Goal: Task Accomplishment & Management: Use online tool/utility

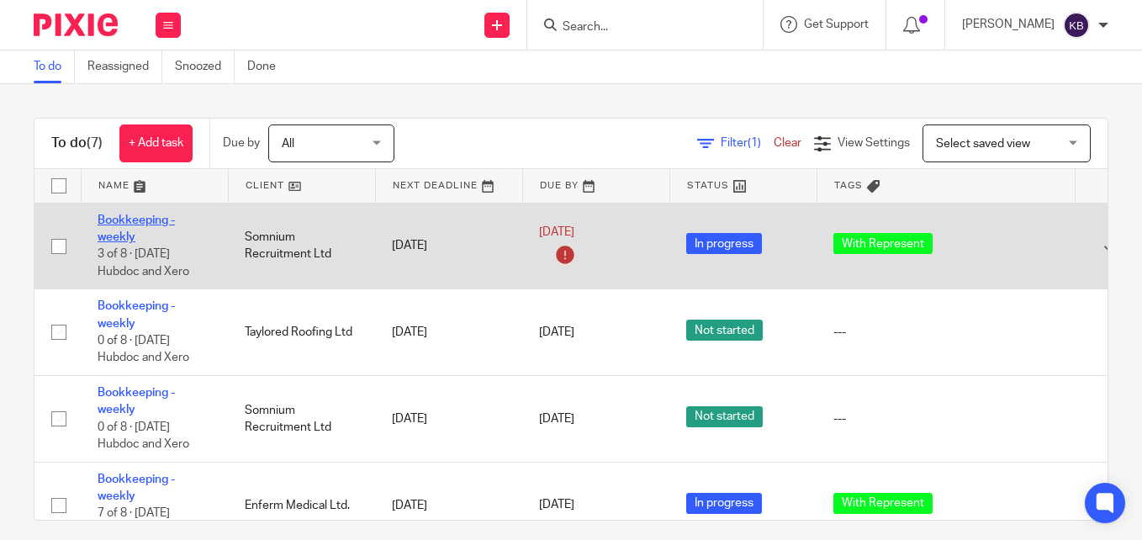
click at [123, 219] on link "Bookkeeping - weekly" at bounding box center [136, 228] width 77 height 29
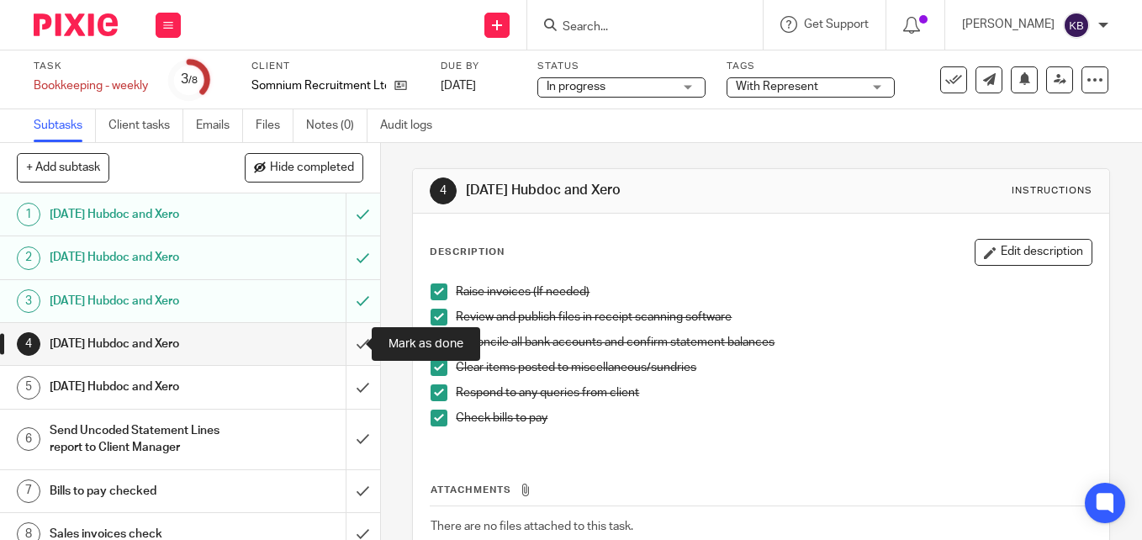
click at [346, 339] on input "submit" at bounding box center [190, 344] width 380 height 42
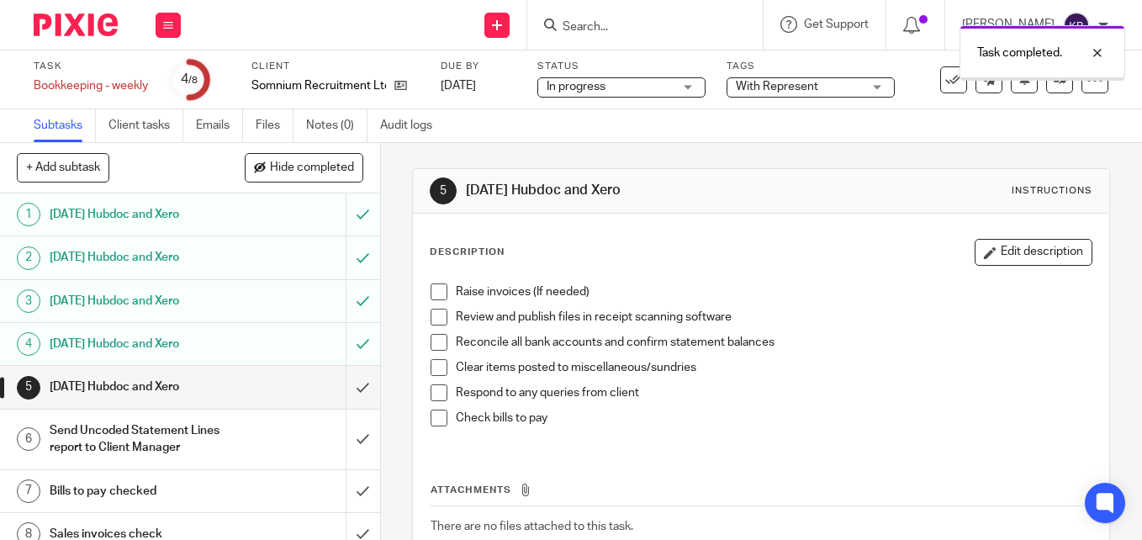
scroll to position [16, 0]
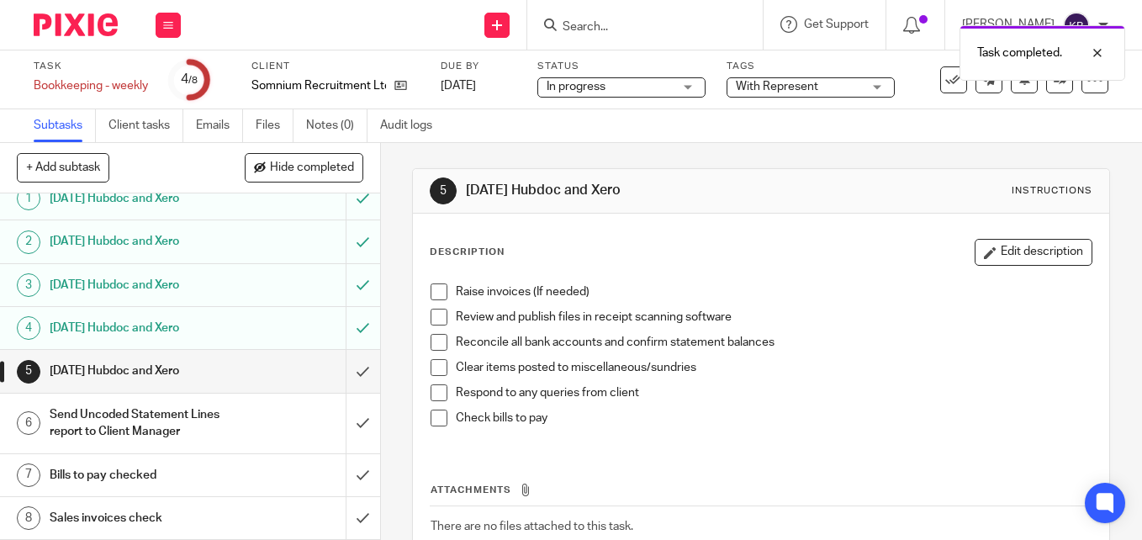
click at [440, 284] on span at bounding box center [438, 291] width 17 height 17
click at [430, 320] on span at bounding box center [438, 317] width 17 height 17
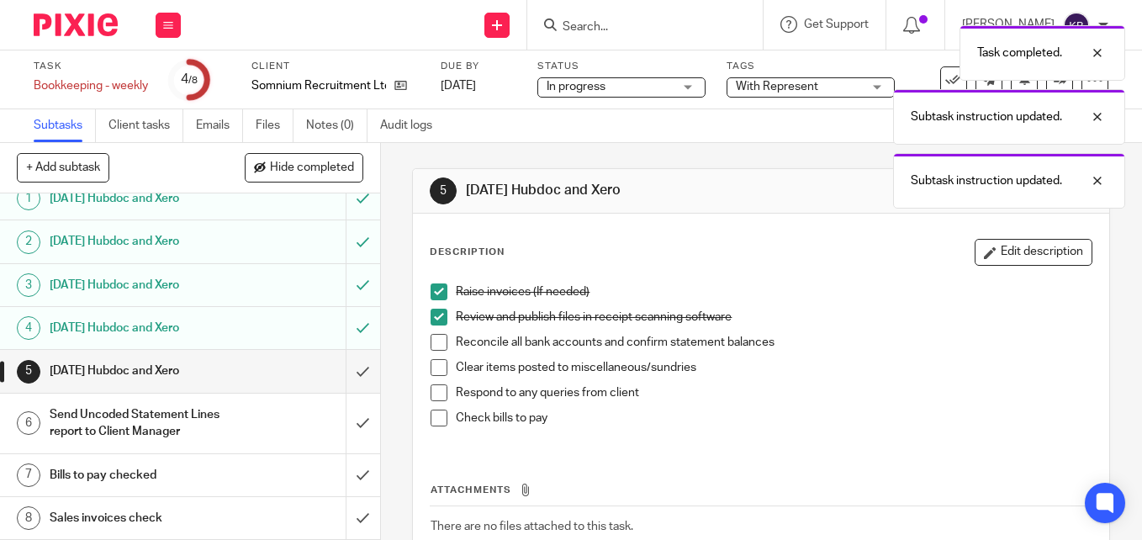
click at [436, 350] on span at bounding box center [438, 342] width 17 height 17
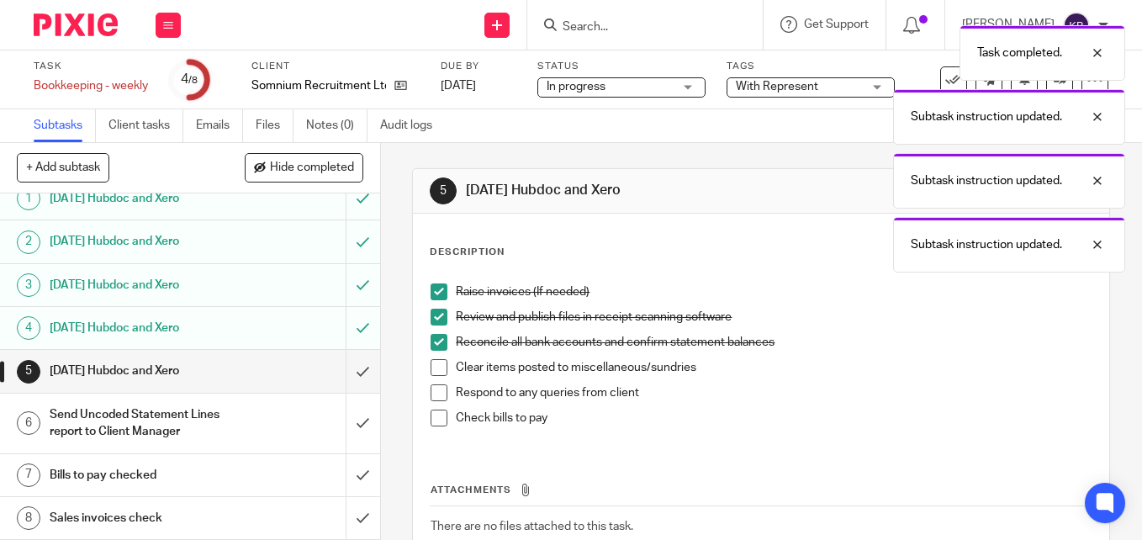
click at [436, 372] on span at bounding box center [438, 367] width 17 height 17
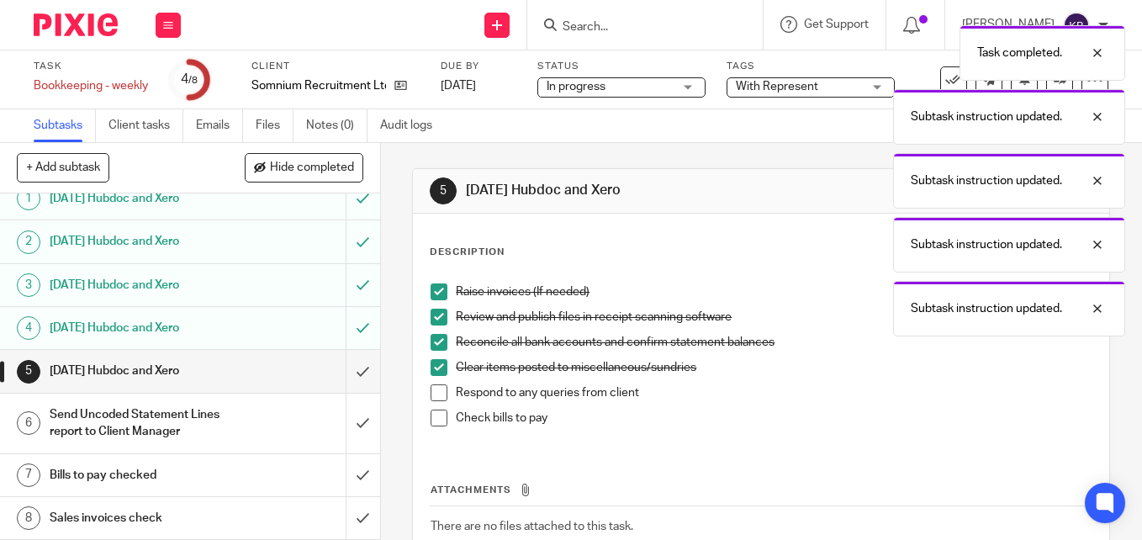
click at [436, 399] on span at bounding box center [438, 392] width 17 height 17
click at [435, 414] on span at bounding box center [438, 417] width 17 height 17
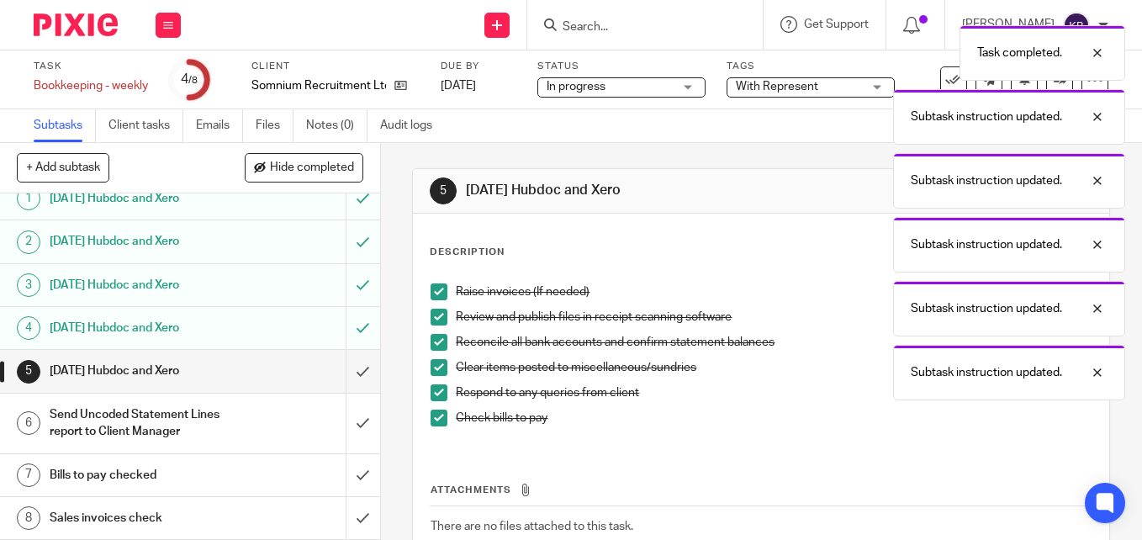
scroll to position [113, 0]
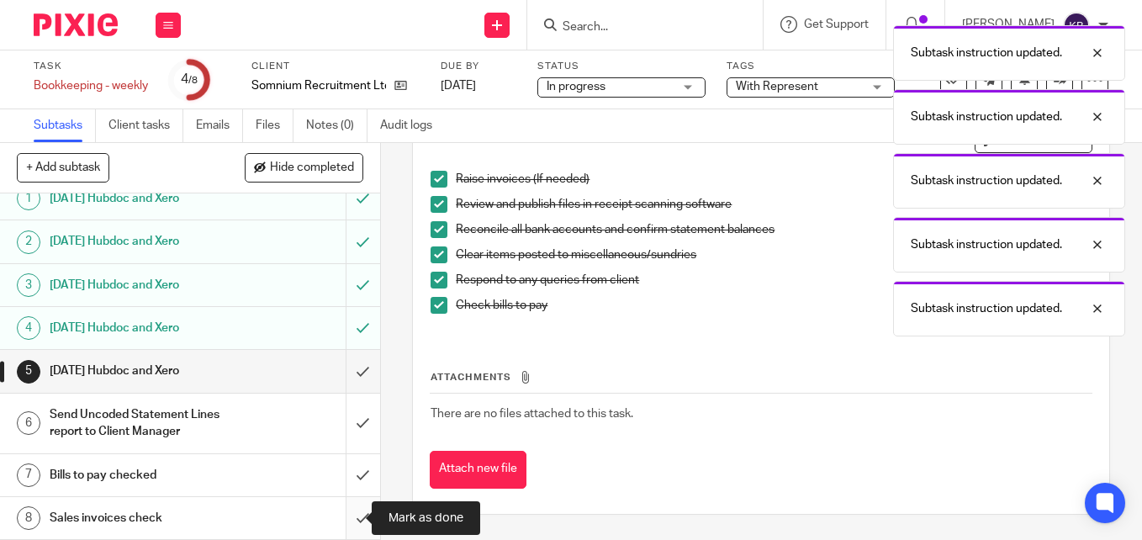
click at [342, 517] on input "submit" at bounding box center [190, 518] width 380 height 42
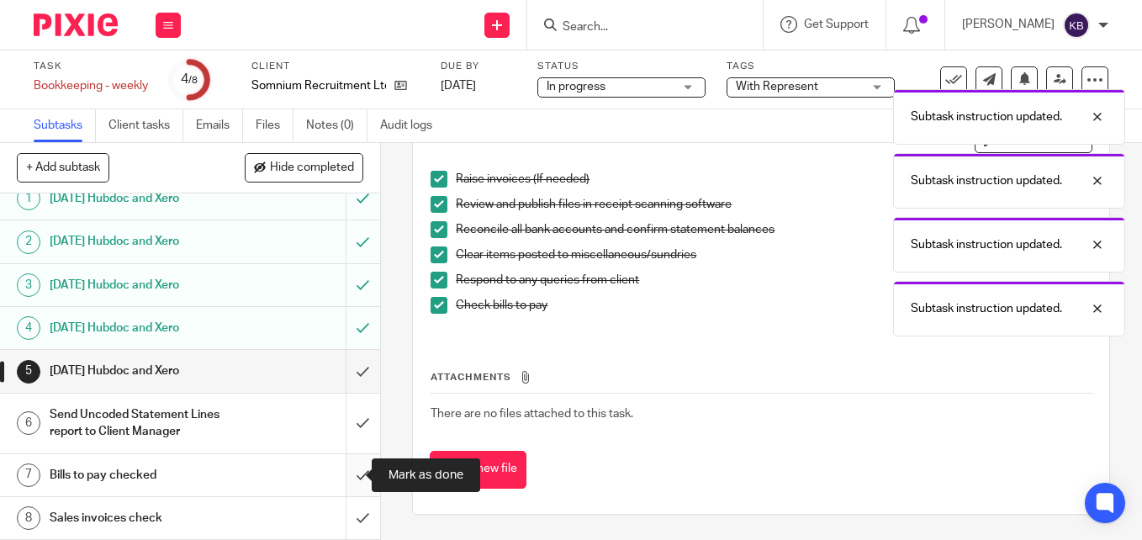
click at [346, 473] on input "submit" at bounding box center [190, 475] width 380 height 42
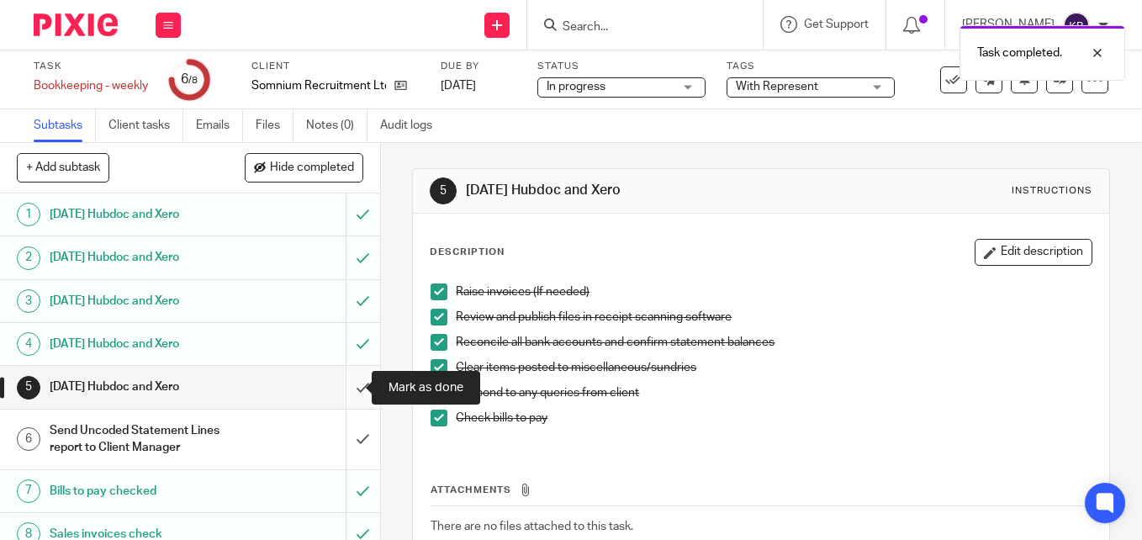
click at [350, 385] on input "submit" at bounding box center [190, 387] width 380 height 42
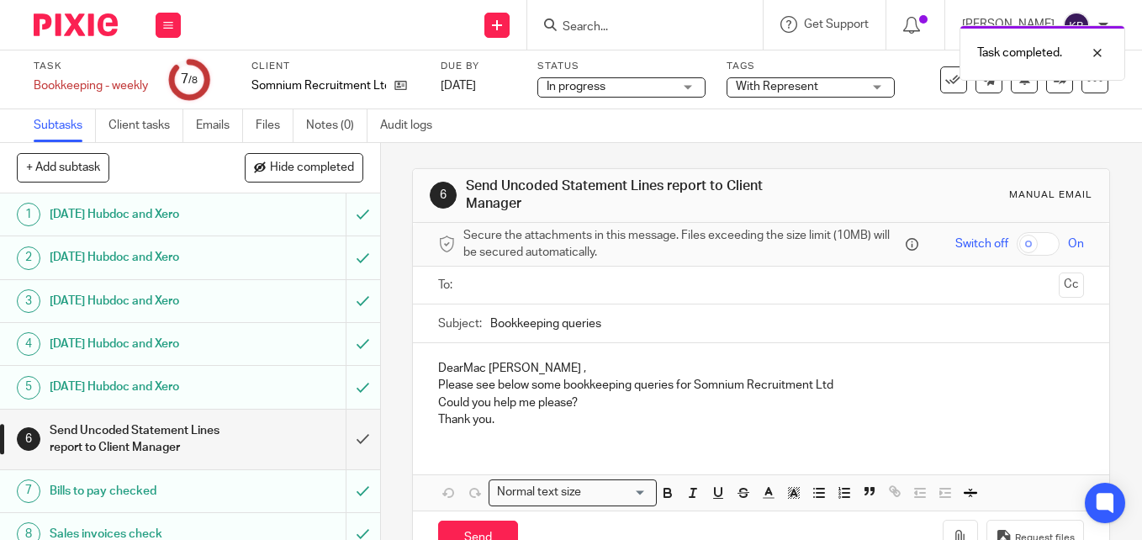
click at [207, 445] on h1 "Send Uncoded Statement Lines report to Client Manager" at bounding box center [143, 439] width 186 height 43
click at [348, 427] on input "submit" at bounding box center [190, 439] width 380 height 60
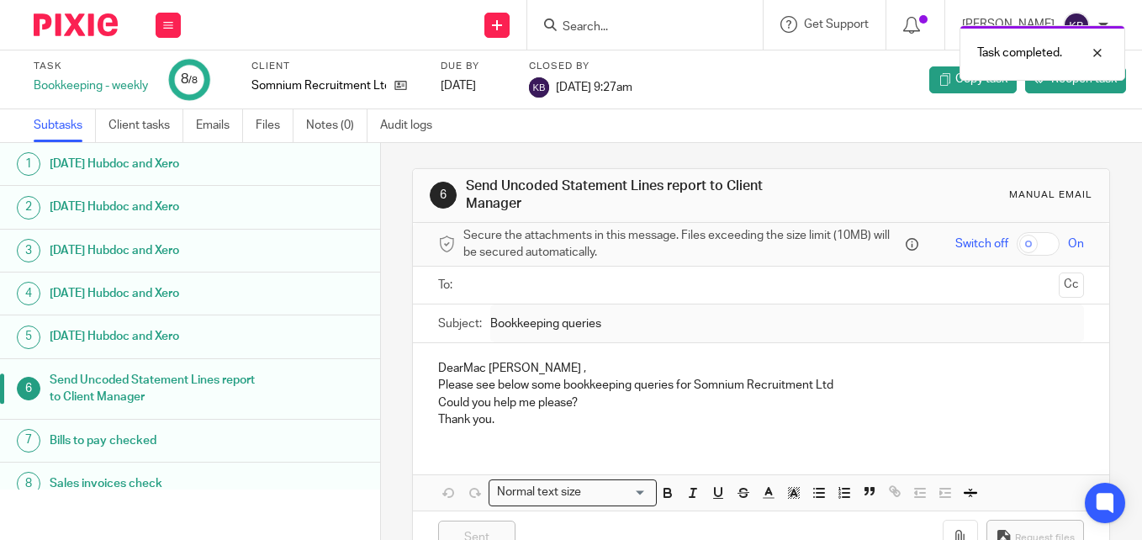
click at [59, 17] on img at bounding box center [76, 24] width 84 height 23
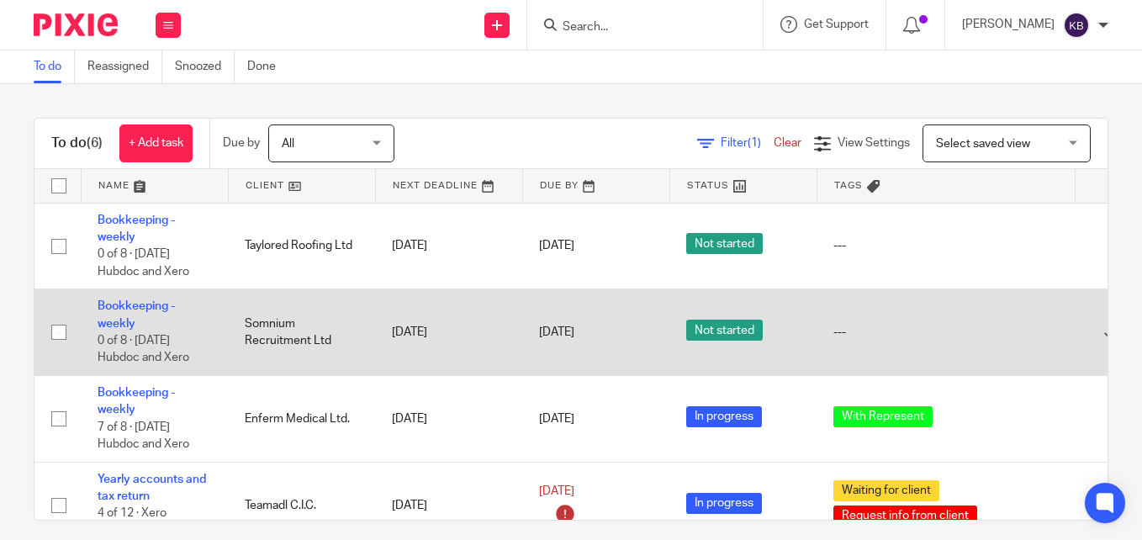
click at [113, 298] on td "Bookkeeping - weekly 0 of 8 · [DATE] Hubdoc and Xero" at bounding box center [154, 332] width 147 height 87
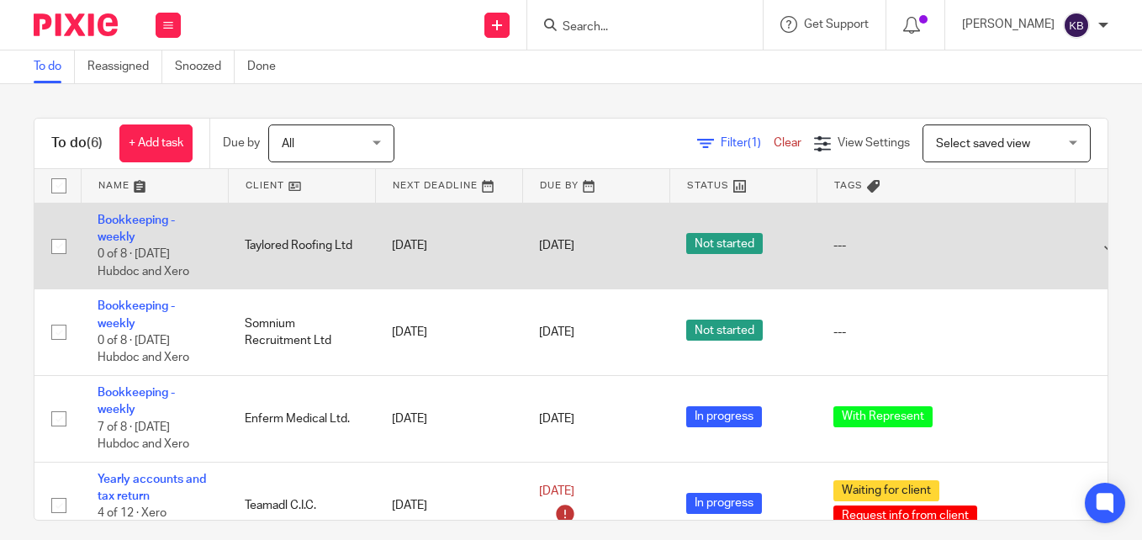
click at [106, 226] on td "Bookkeeping - weekly 0 of 8 · [DATE] Hubdoc and Xero" at bounding box center [154, 246] width 147 height 87
click at [134, 225] on link "Bookkeeping - weekly" at bounding box center [136, 228] width 77 height 29
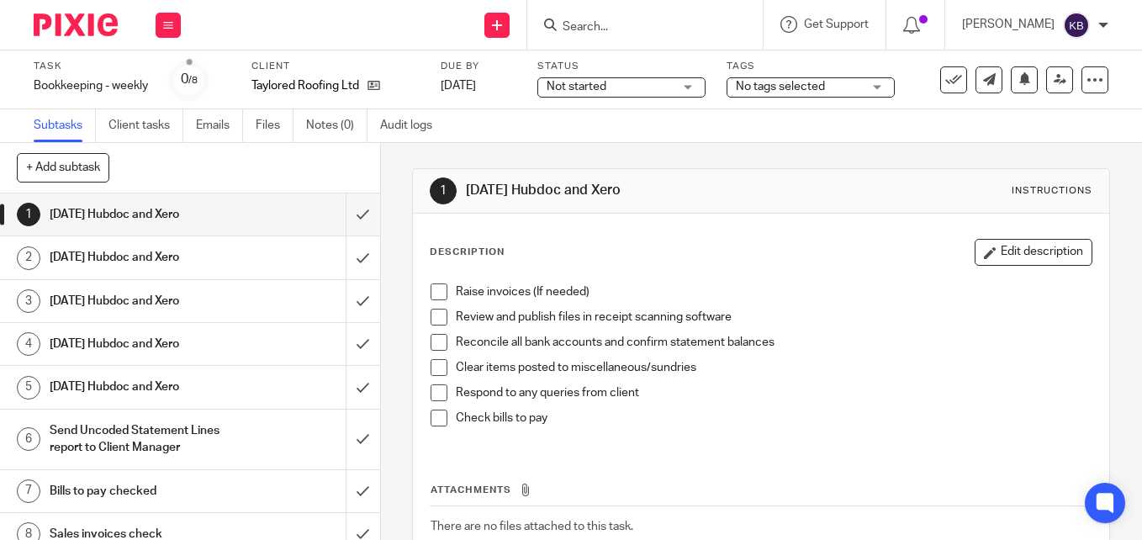
click at [837, 83] on span "No tags selected" at bounding box center [799, 87] width 126 height 18
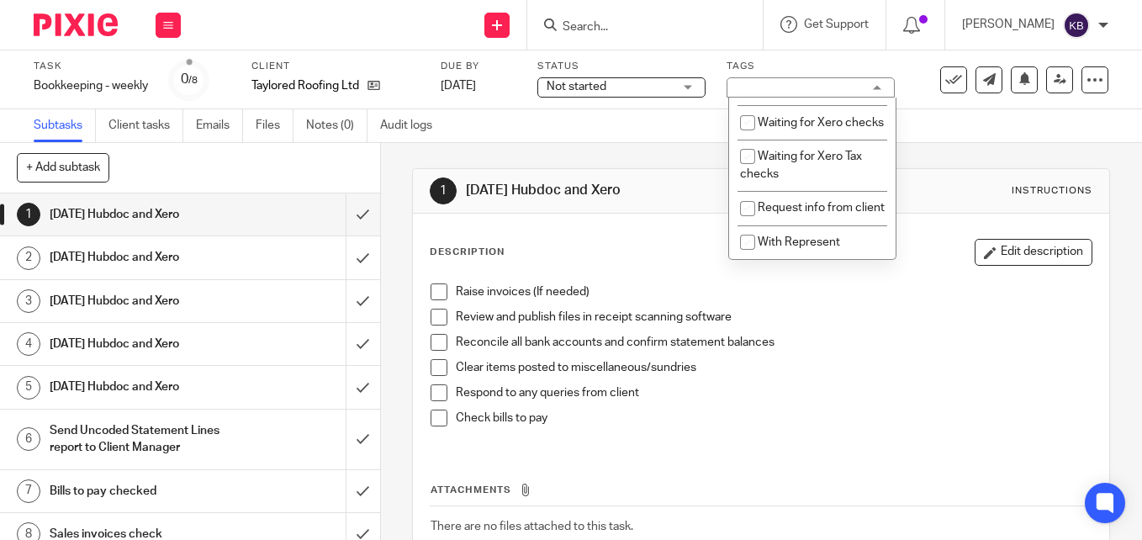
scroll to position [403, 0]
click at [747, 243] on input "checkbox" at bounding box center [747, 242] width 32 height 32
checkbox input "true"
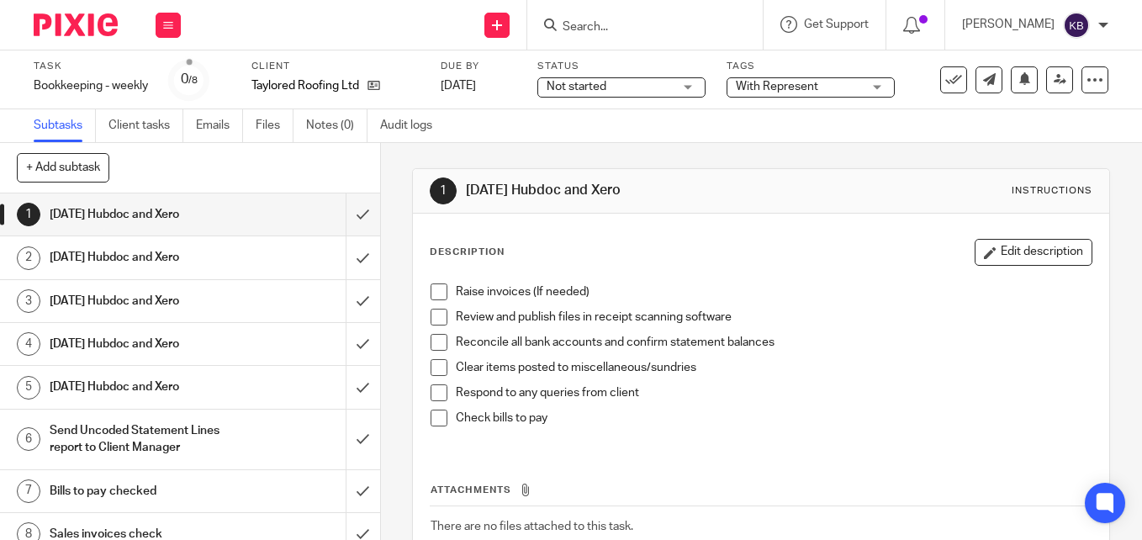
click at [668, 90] on span "Not started" at bounding box center [610, 87] width 126 height 18
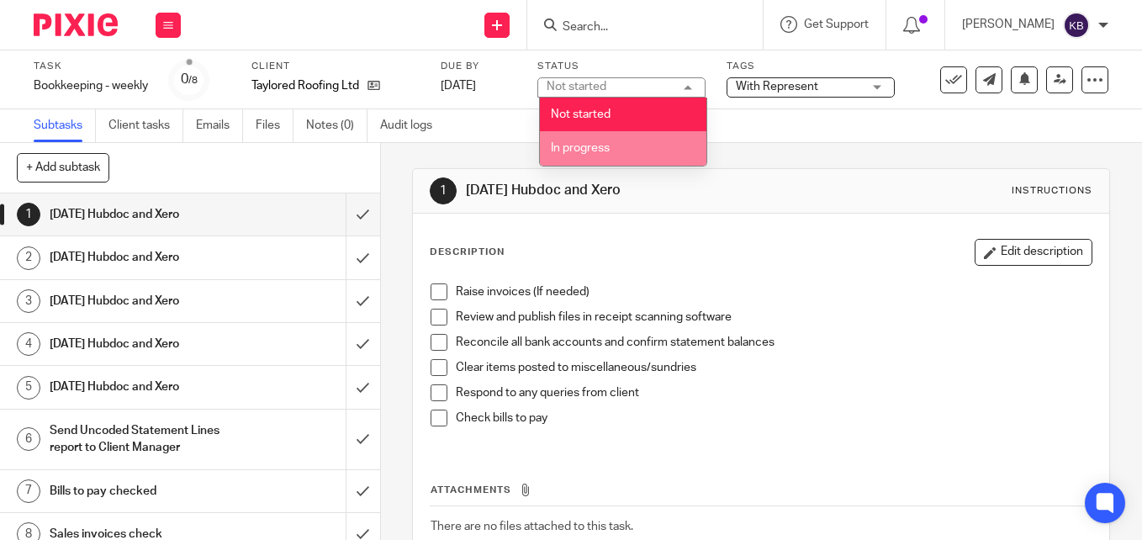
click at [640, 133] on li "In progress" at bounding box center [623, 148] width 166 height 34
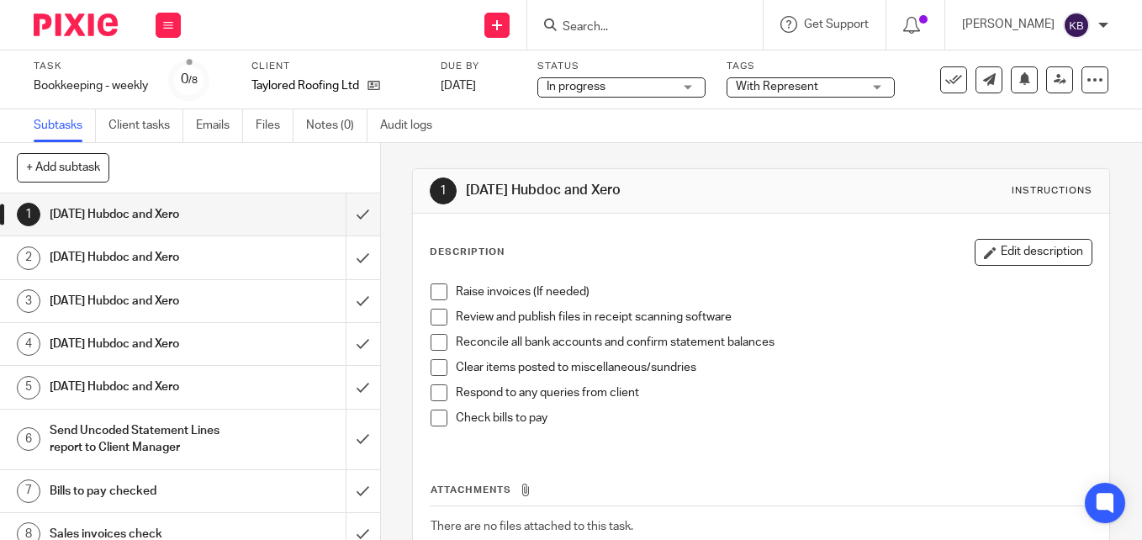
click at [105, 23] on img at bounding box center [76, 24] width 84 height 23
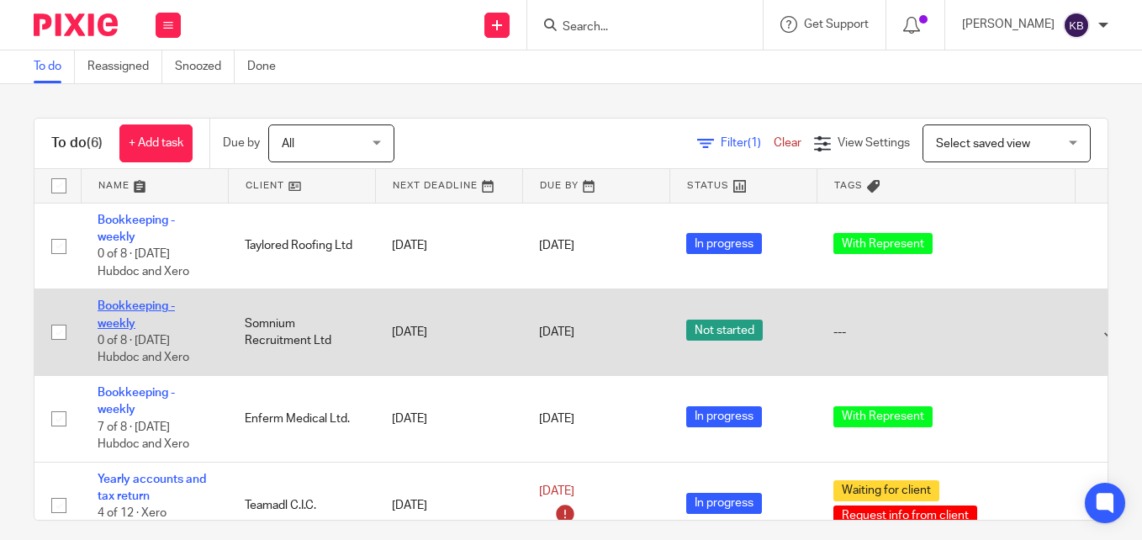
click at [134, 301] on link "Bookkeeping - weekly" at bounding box center [136, 314] width 77 height 29
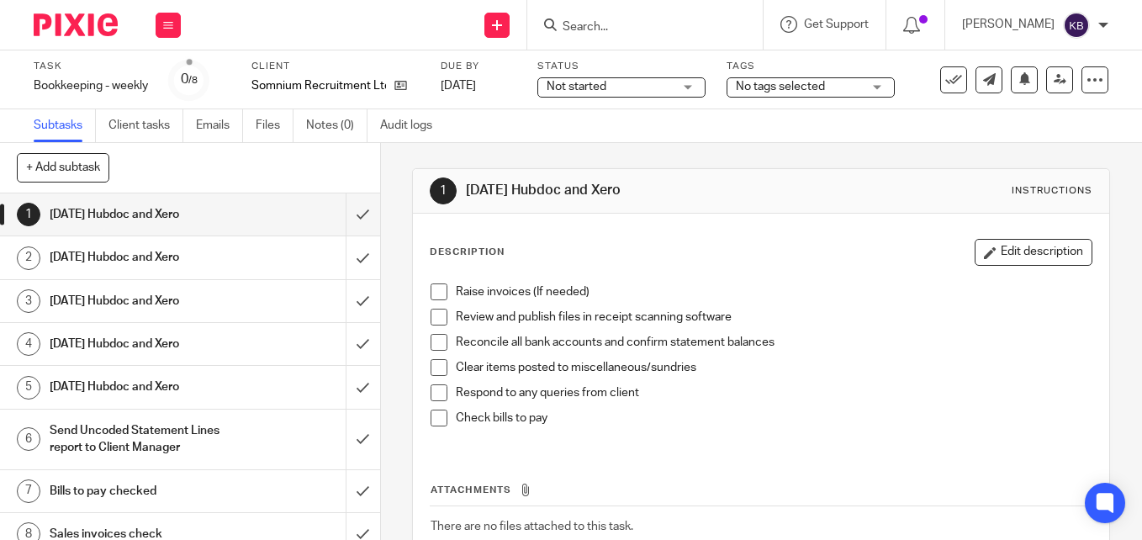
click at [612, 90] on span "Not started" at bounding box center [610, 87] width 126 height 18
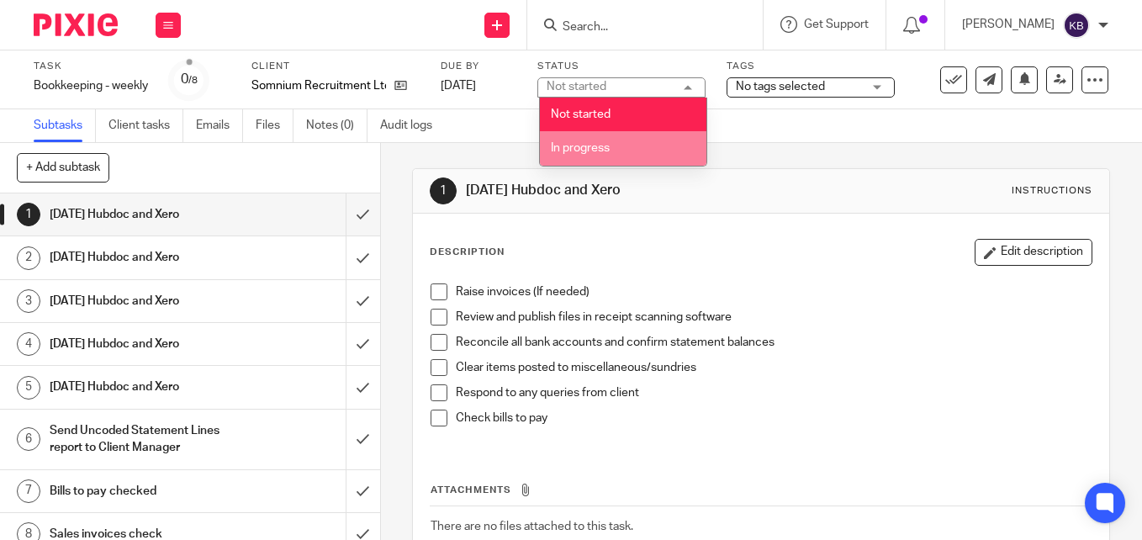
click at [594, 149] on span "In progress" at bounding box center [580, 148] width 59 height 12
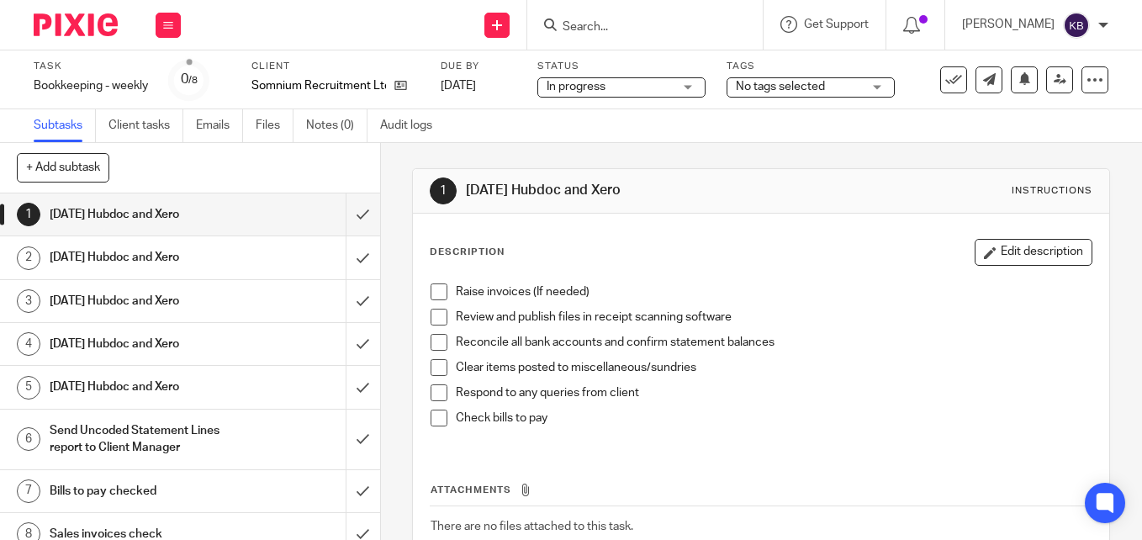
click at [831, 80] on span "No tags selected" at bounding box center [799, 87] width 126 height 18
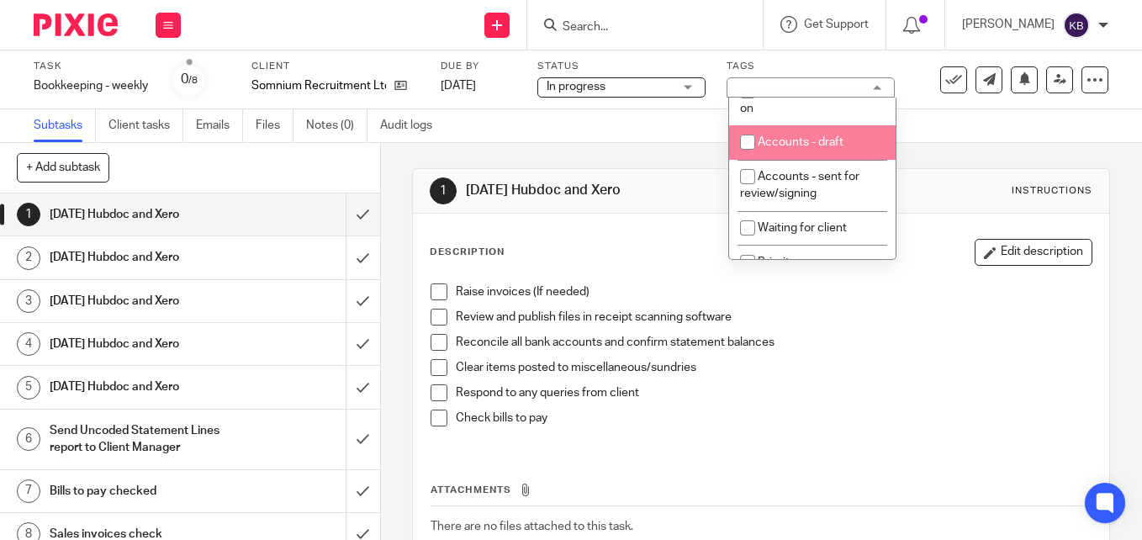
scroll to position [403, 0]
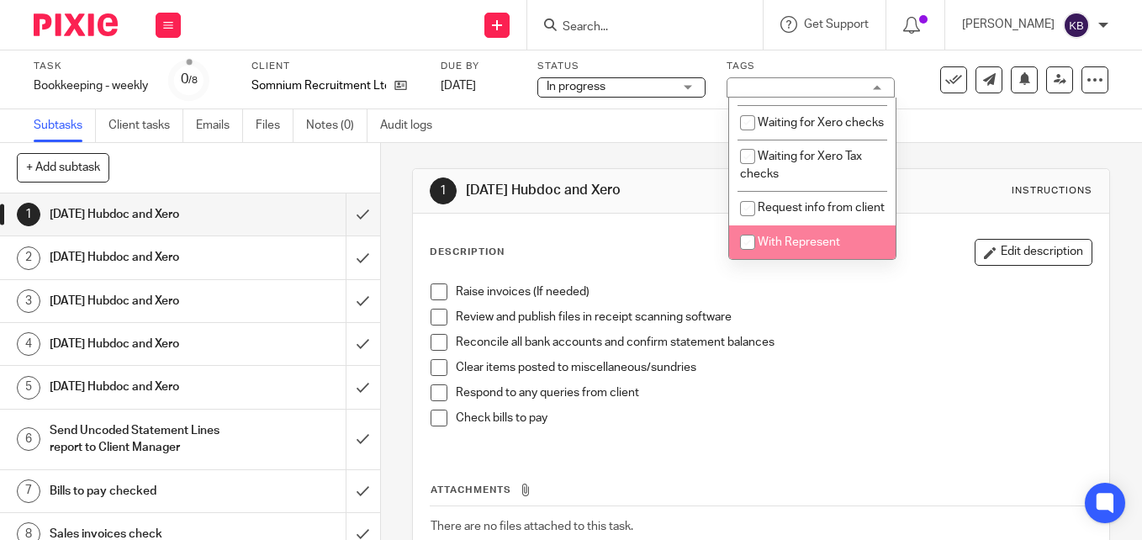
click at [742, 241] on input "checkbox" at bounding box center [747, 242] width 32 height 32
checkbox input "true"
click at [440, 293] on span at bounding box center [438, 291] width 17 height 17
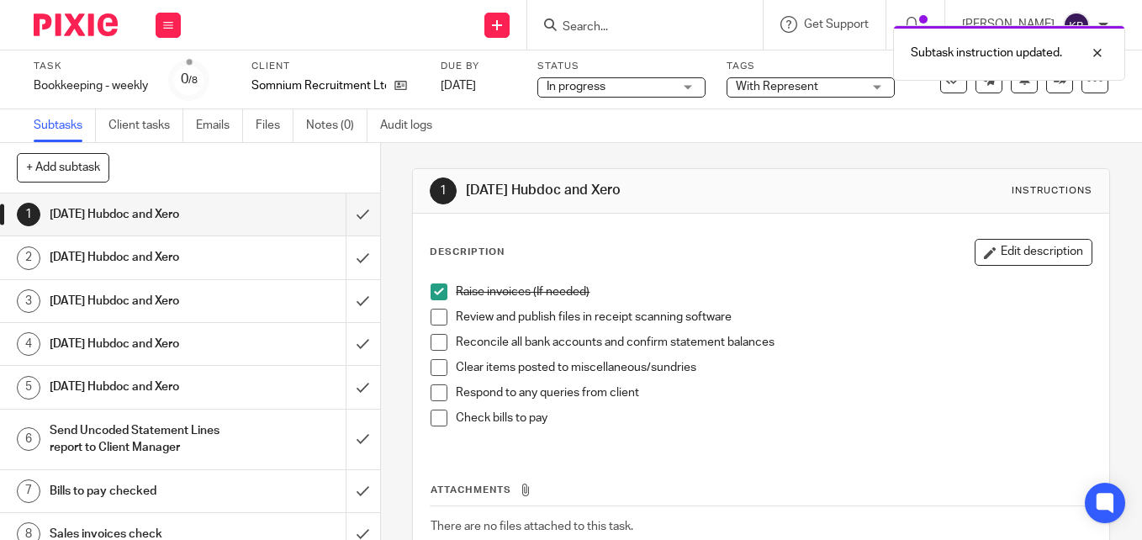
click at [430, 322] on span at bounding box center [438, 317] width 17 height 17
click at [437, 339] on span at bounding box center [438, 342] width 17 height 17
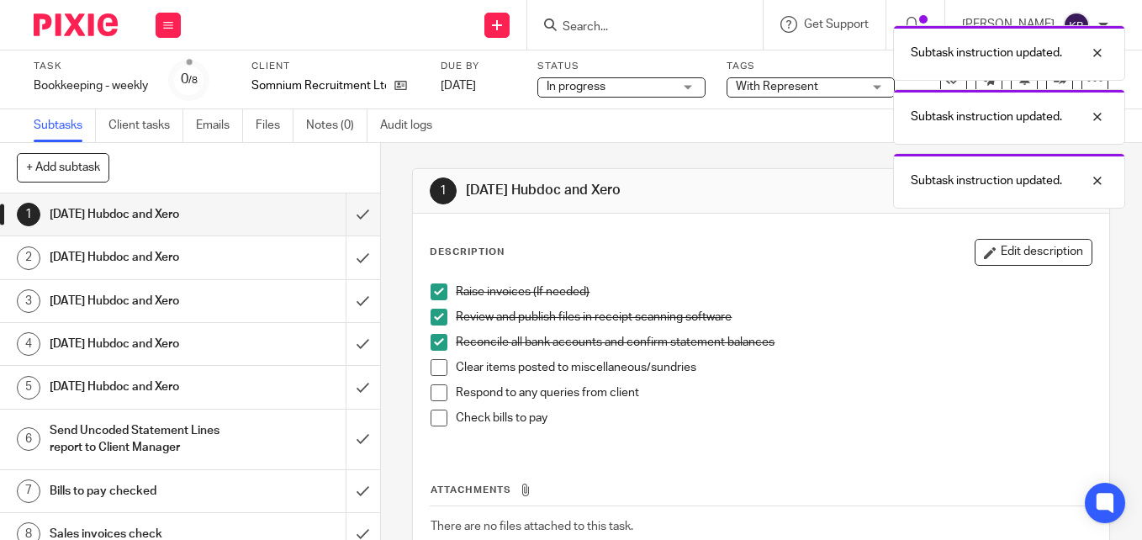
click at [430, 367] on span at bounding box center [438, 367] width 17 height 17
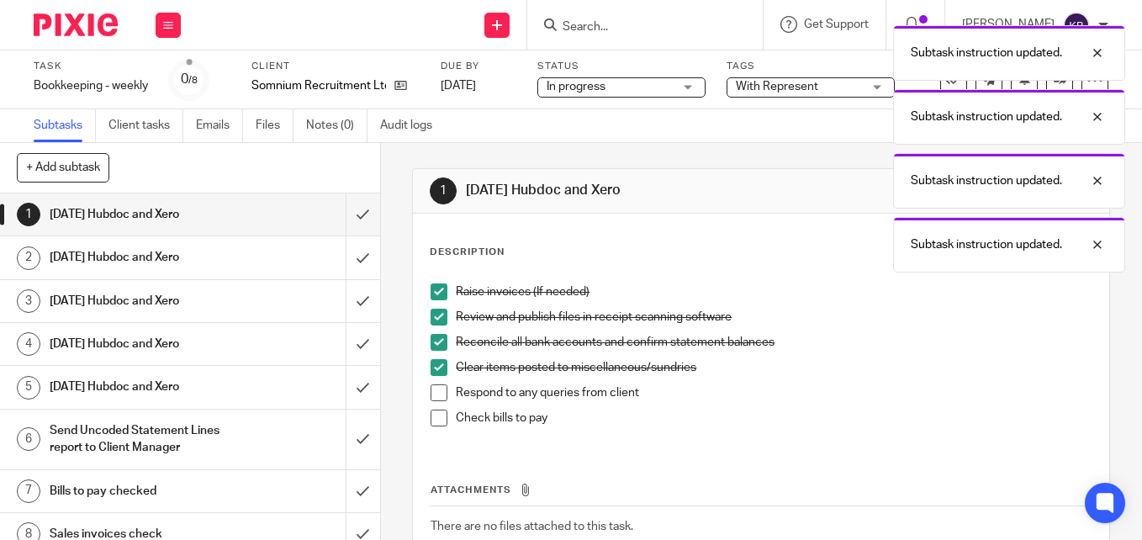
click at [437, 395] on span at bounding box center [438, 392] width 17 height 17
click at [430, 420] on span at bounding box center [438, 417] width 17 height 17
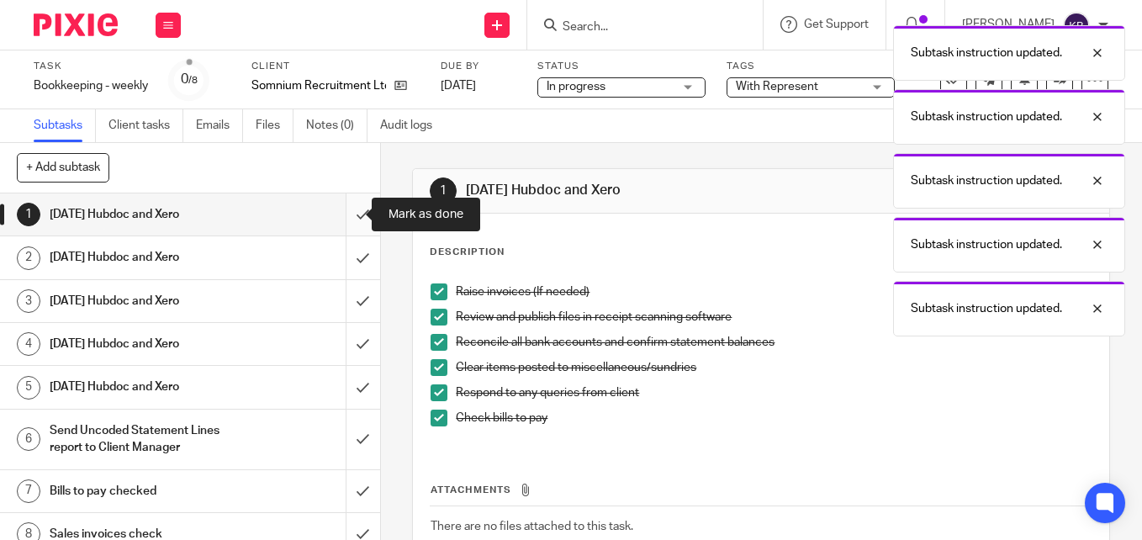
click at [342, 214] on input "submit" at bounding box center [190, 214] width 380 height 42
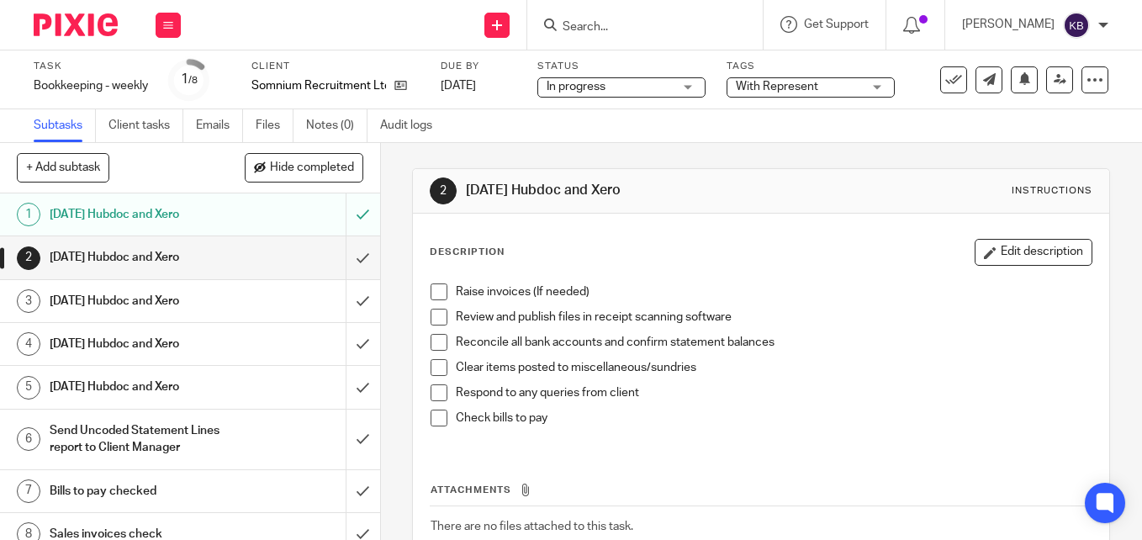
click at [434, 290] on span at bounding box center [438, 291] width 17 height 17
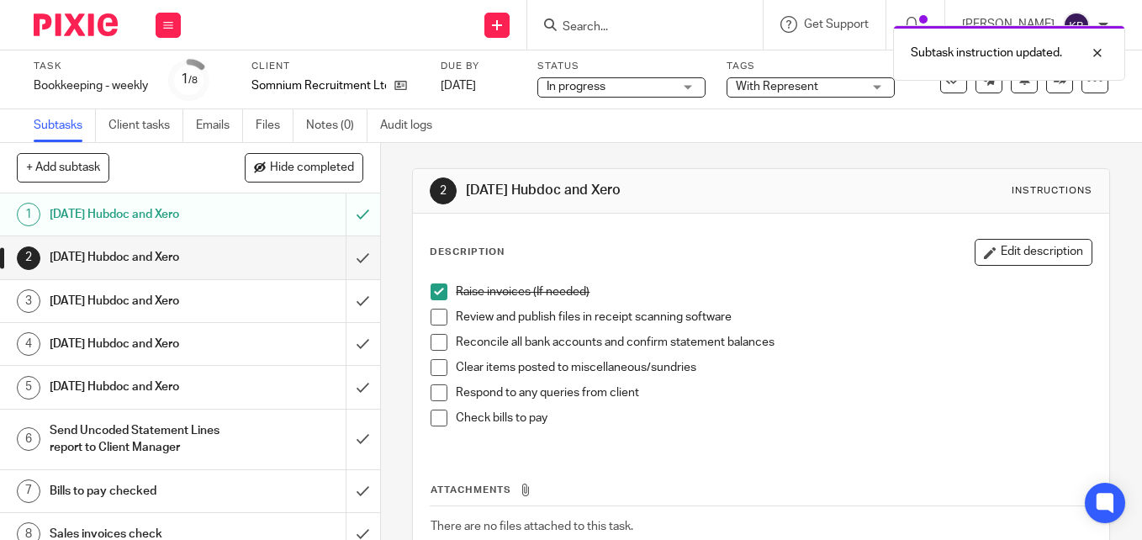
click at [435, 320] on span at bounding box center [438, 317] width 17 height 17
click at [436, 349] on span at bounding box center [438, 342] width 17 height 17
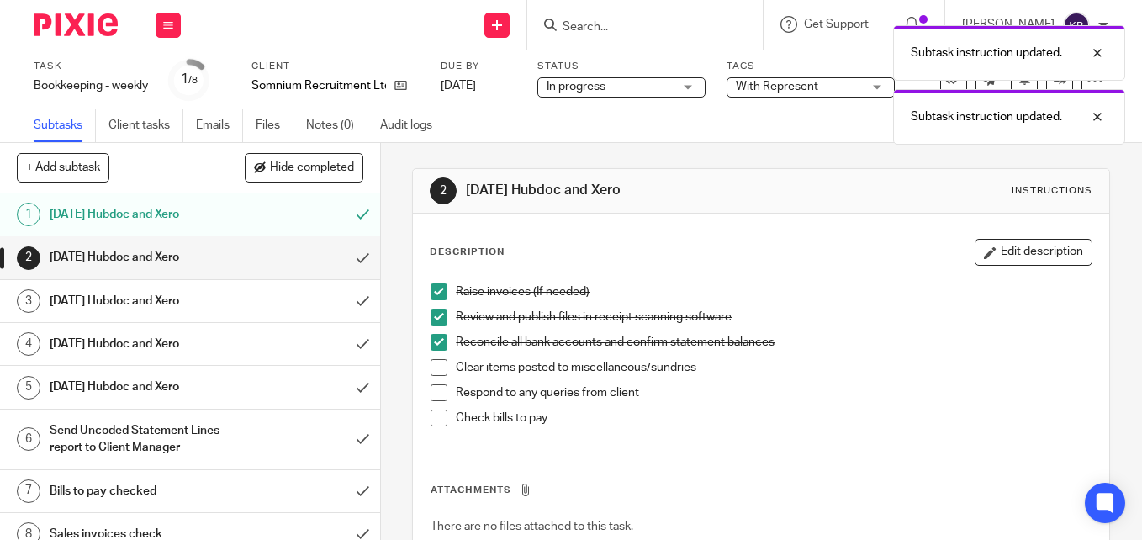
click at [430, 367] on span at bounding box center [438, 367] width 17 height 17
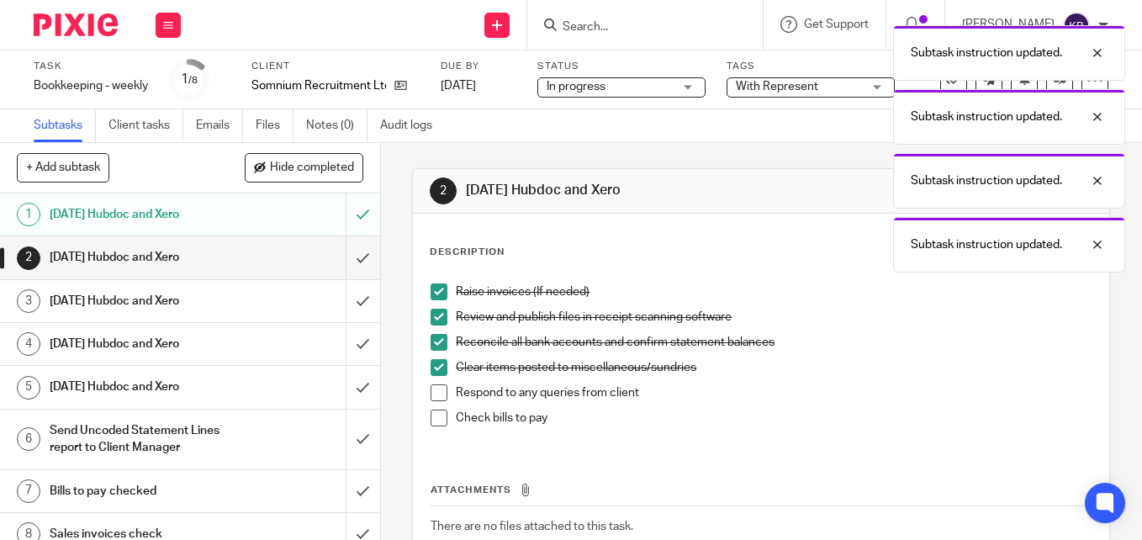
click at [439, 396] on span at bounding box center [438, 392] width 17 height 17
click at [434, 425] on span at bounding box center [438, 417] width 17 height 17
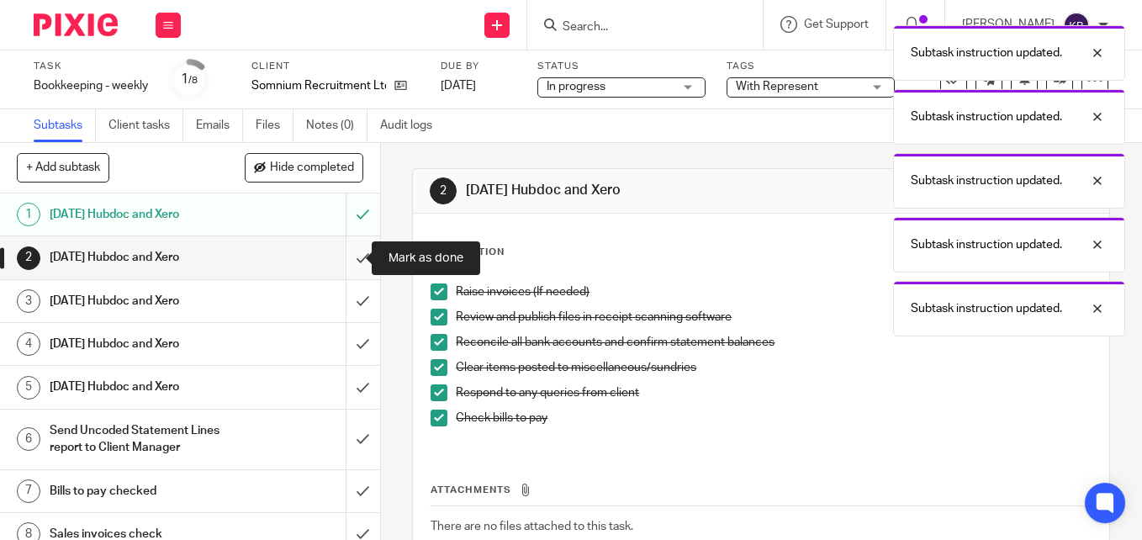
click at [337, 255] on input "submit" at bounding box center [190, 257] width 380 height 42
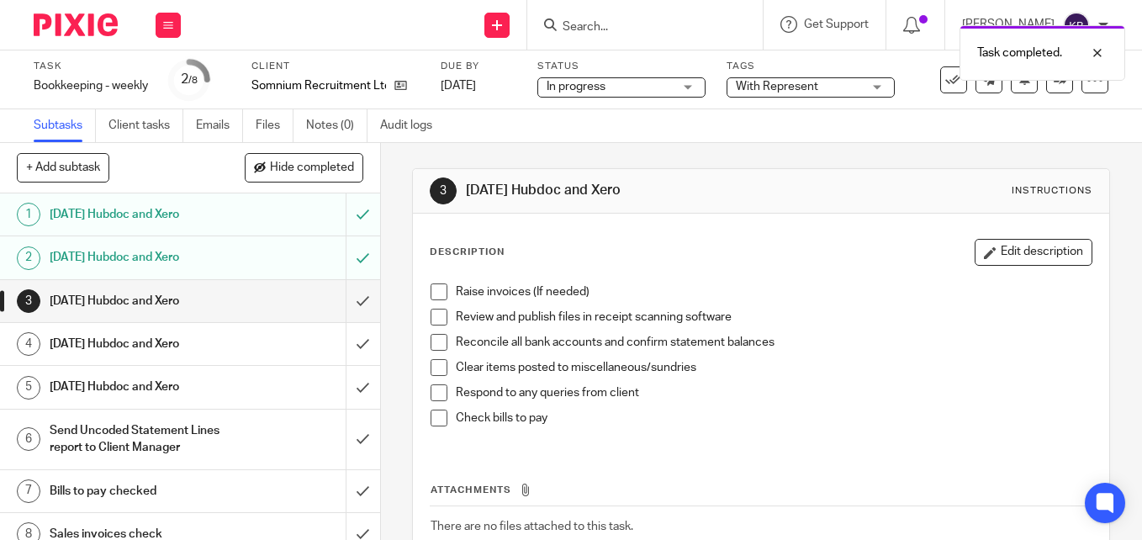
click at [430, 288] on span at bounding box center [438, 291] width 17 height 17
click at [434, 315] on span at bounding box center [438, 317] width 17 height 17
click at [430, 338] on span at bounding box center [438, 342] width 17 height 17
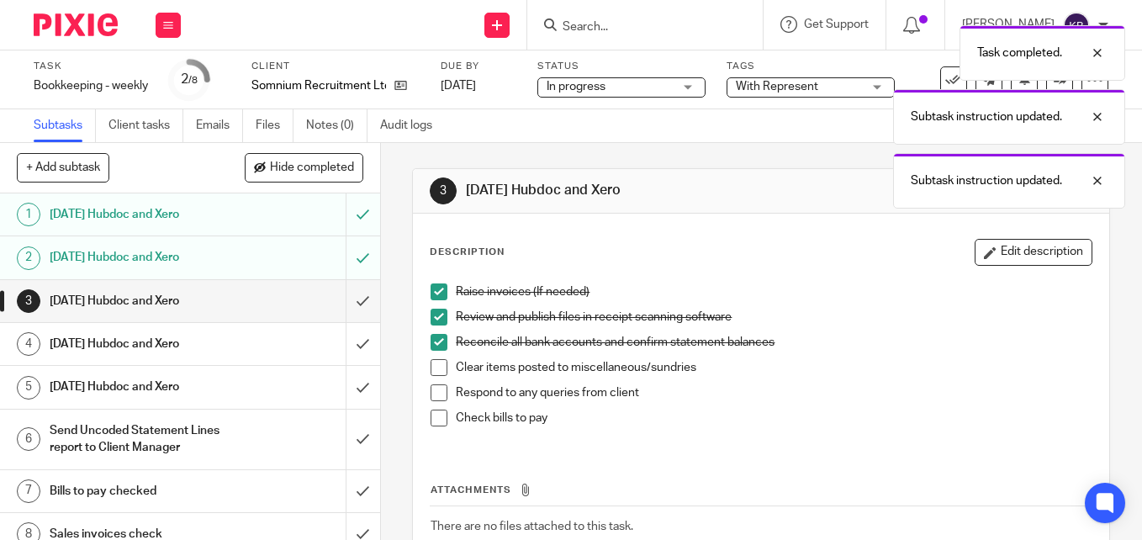
click at [433, 367] on span at bounding box center [438, 367] width 17 height 17
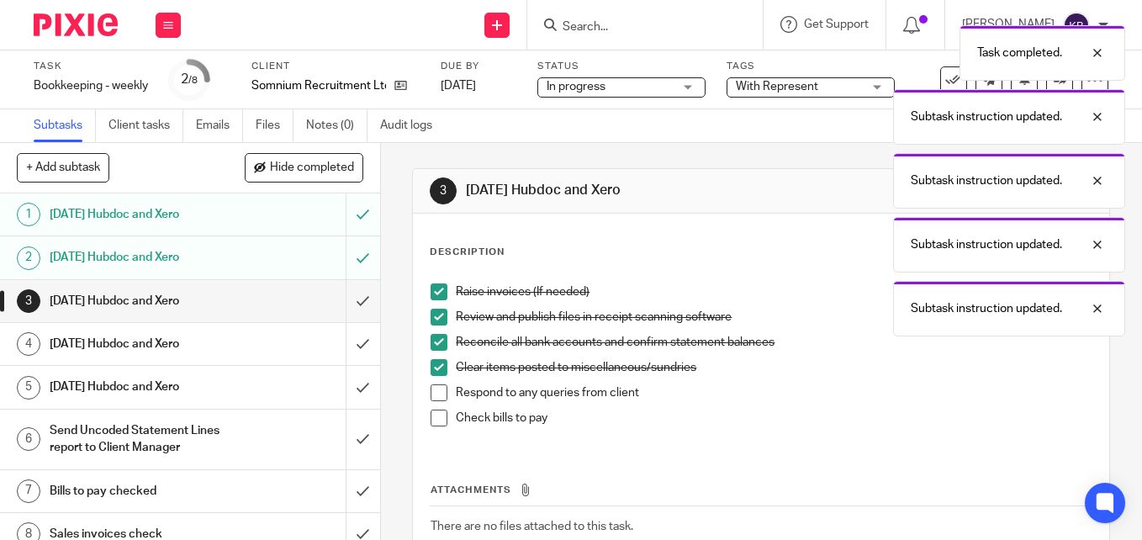
click at [434, 388] on span at bounding box center [438, 392] width 17 height 17
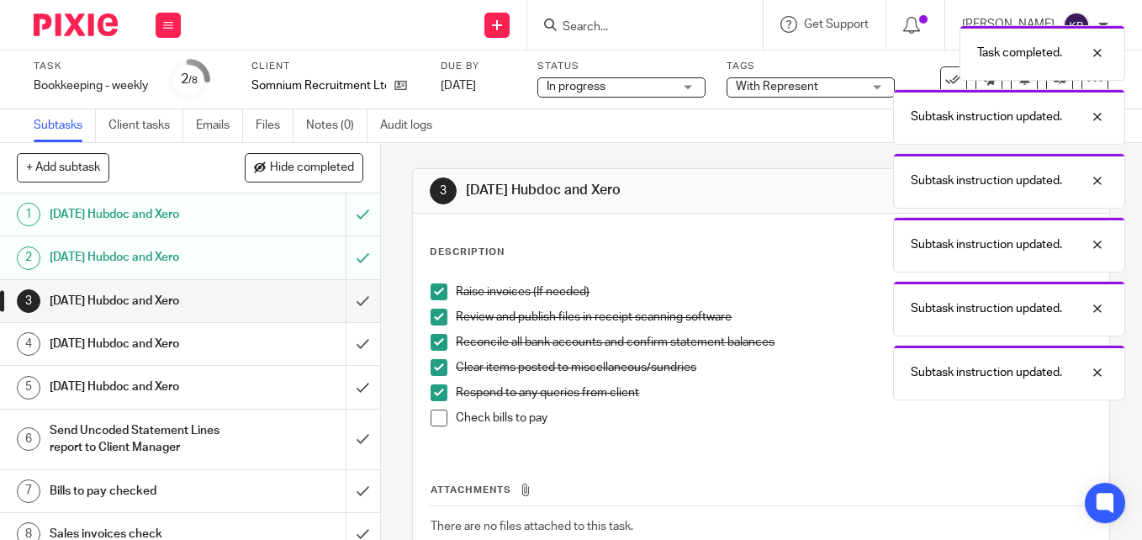
click at [439, 415] on span at bounding box center [438, 417] width 17 height 17
